Goal: Task Accomplishment & Management: Manage account settings

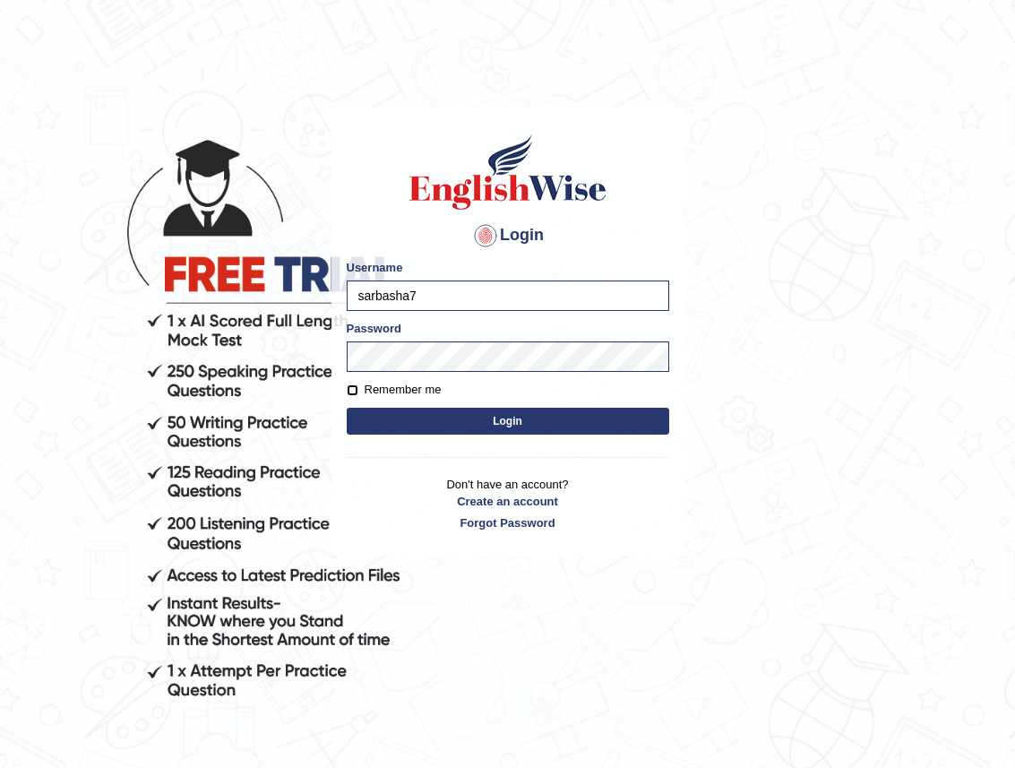
click at [354, 387] on input "Remember me" at bounding box center [353, 390] width 12 height 12
checkbox input "true"
click at [416, 419] on button "Login" at bounding box center [508, 421] width 323 height 27
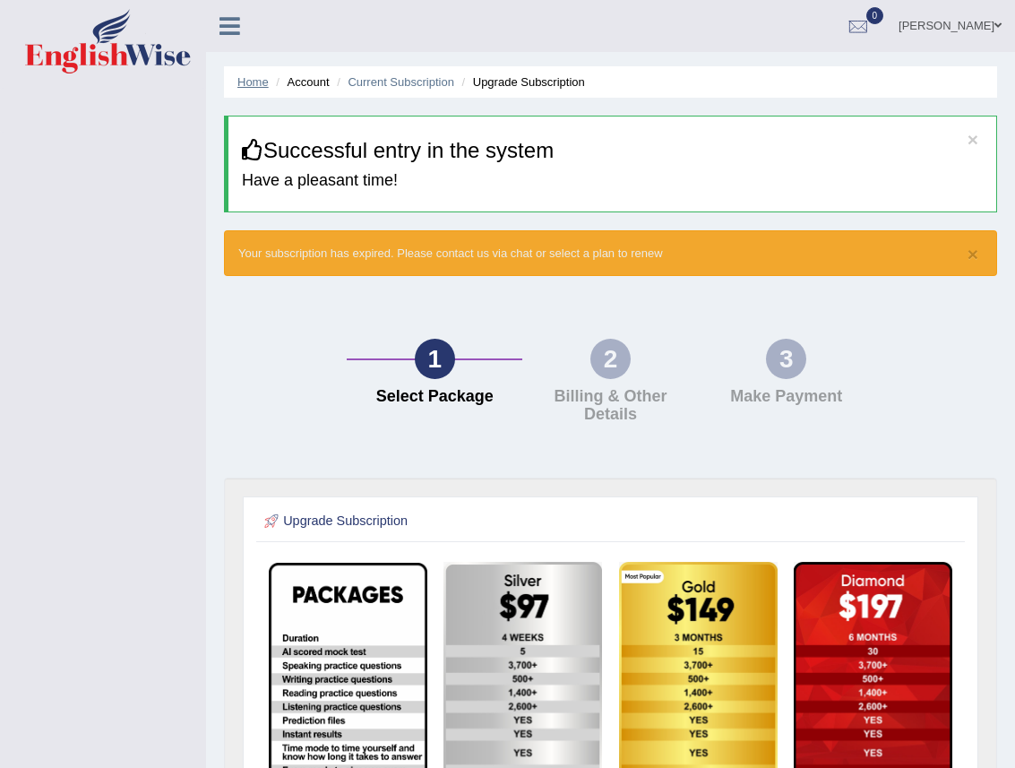
click at [259, 76] on link "Home" at bounding box center [252, 81] width 31 height 13
